Goal: Navigation & Orientation: Understand site structure

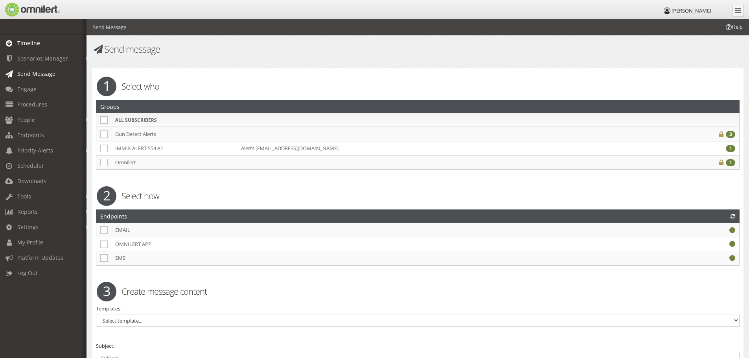
click at [37, 42] on span "Timeline" at bounding box center [28, 42] width 23 height 7
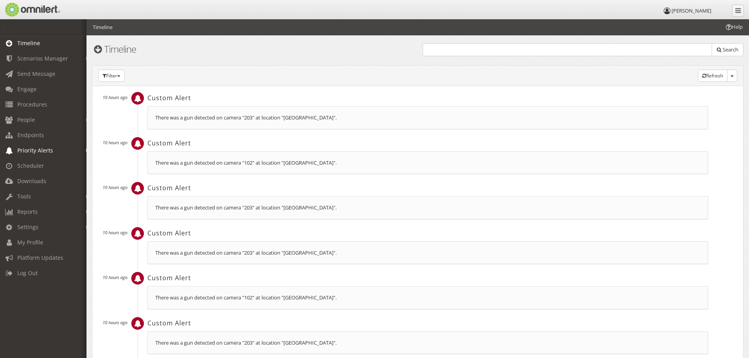
click at [46, 152] on span "Priority Alerts" at bounding box center [35, 150] width 36 height 7
click at [40, 177] on link "Gun Detect" at bounding box center [47, 180] width 94 height 13
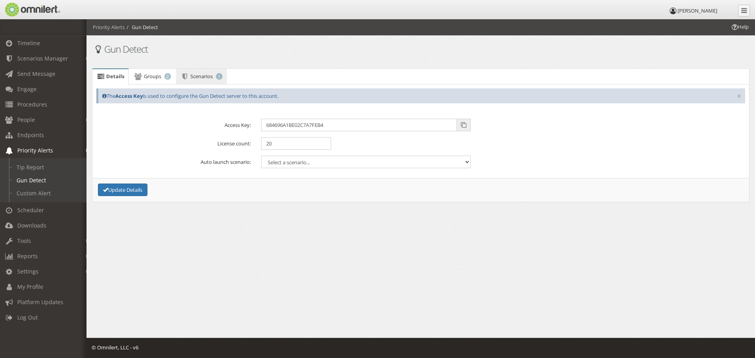
click at [197, 78] on span "Scenarios" at bounding box center [201, 76] width 22 height 7
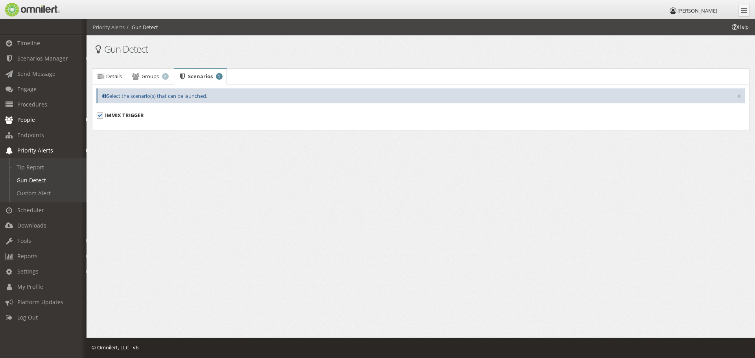
click at [35, 118] on link "People" at bounding box center [47, 119] width 94 height 15
click at [37, 102] on span "Procedures" at bounding box center [32, 104] width 30 height 7
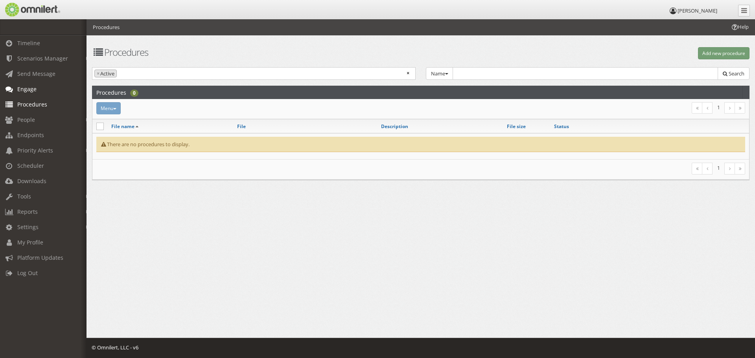
click at [37, 92] on link "Engage" at bounding box center [47, 88] width 94 height 15
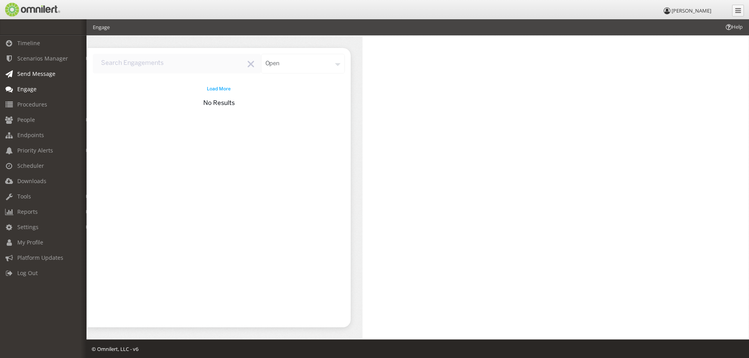
click at [41, 72] on span "Send Message" at bounding box center [36, 73] width 38 height 7
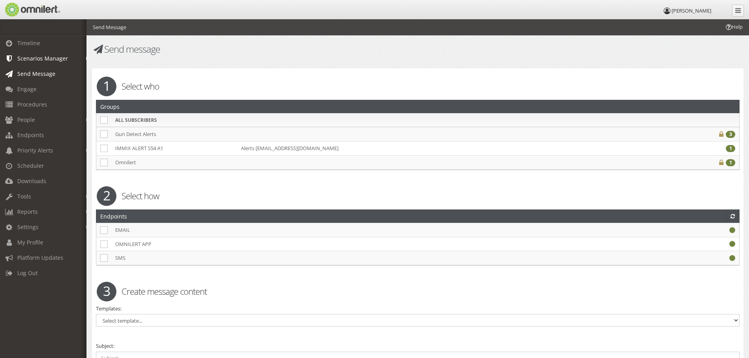
click at [44, 63] on link "Scenarios Manager" at bounding box center [47, 58] width 94 height 15
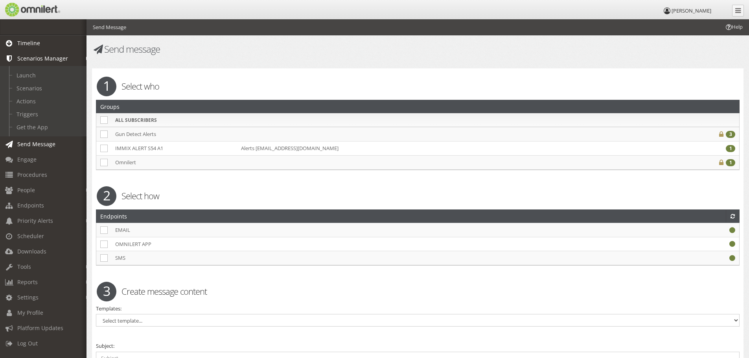
click at [34, 46] on span "Timeline" at bounding box center [28, 42] width 23 height 7
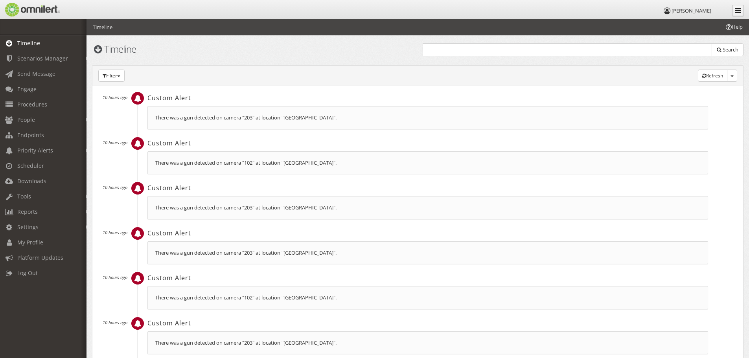
click at [734, 9] on link at bounding box center [738, 11] width 12 height 12
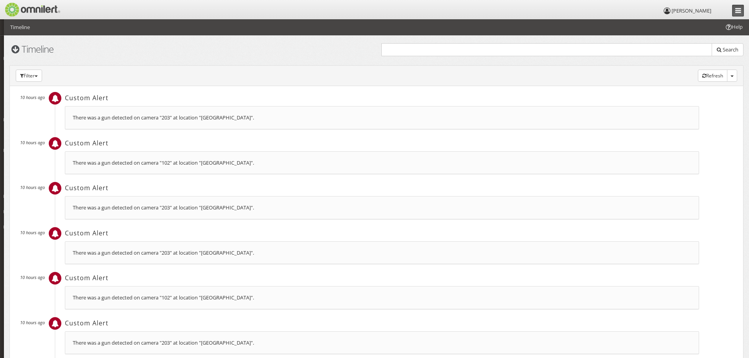
click at [734, 9] on link at bounding box center [738, 11] width 12 height 12
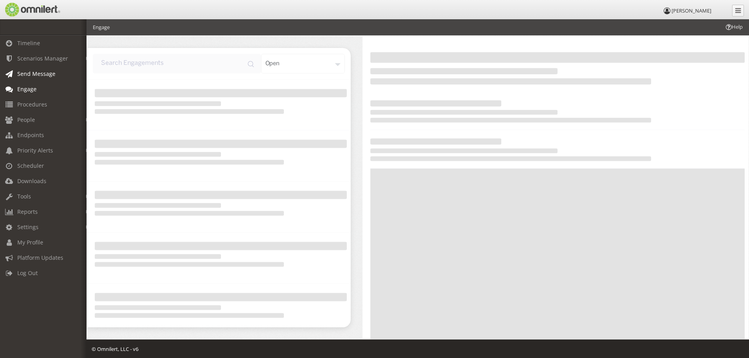
click at [36, 73] on span "Send Message" at bounding box center [36, 73] width 38 height 7
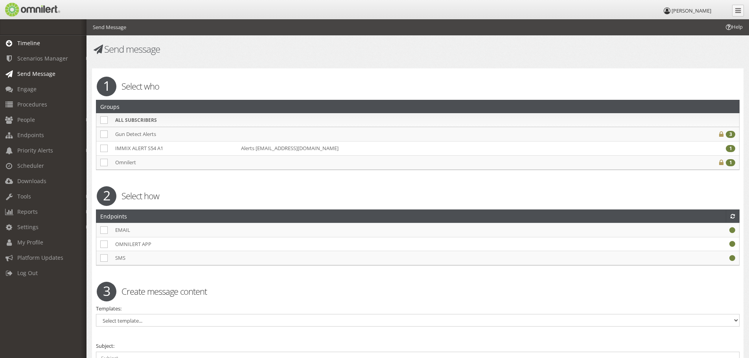
click at [36, 41] on span "Timeline" at bounding box center [28, 42] width 23 height 7
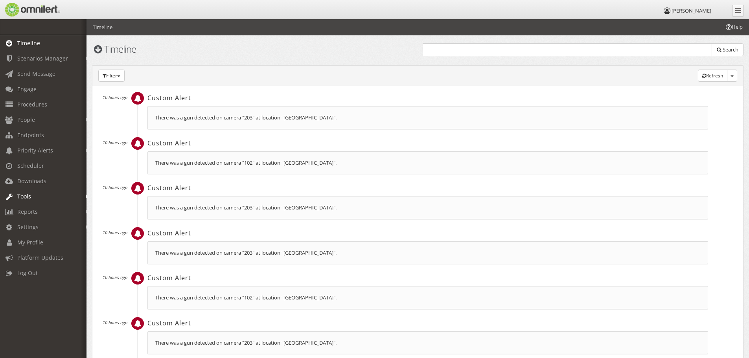
click at [37, 194] on link "Tools" at bounding box center [47, 196] width 94 height 15
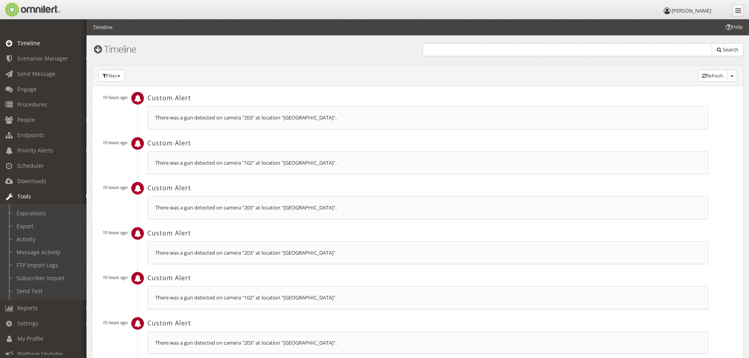
click at [37, 194] on link "Tools" at bounding box center [47, 196] width 94 height 15
